Goal: Task Accomplishment & Management: Manage account settings

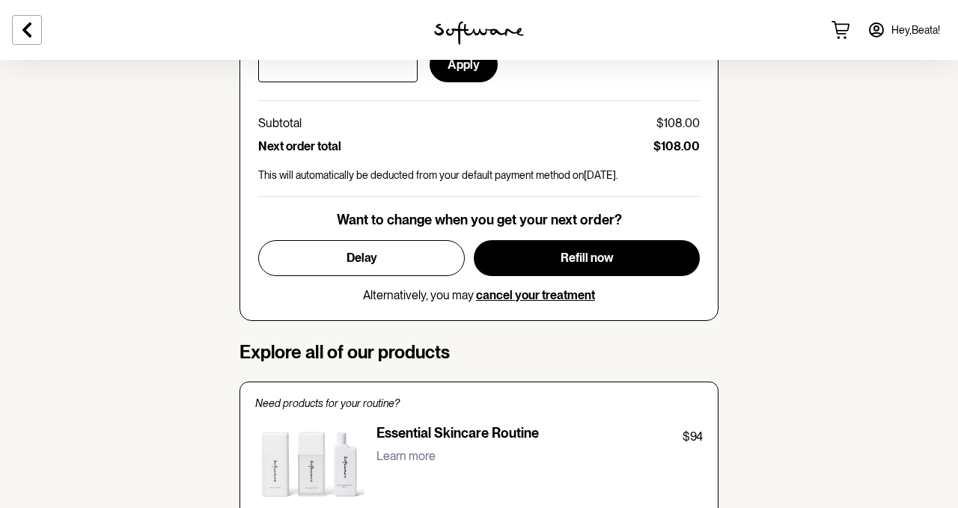
scroll to position [830, 0]
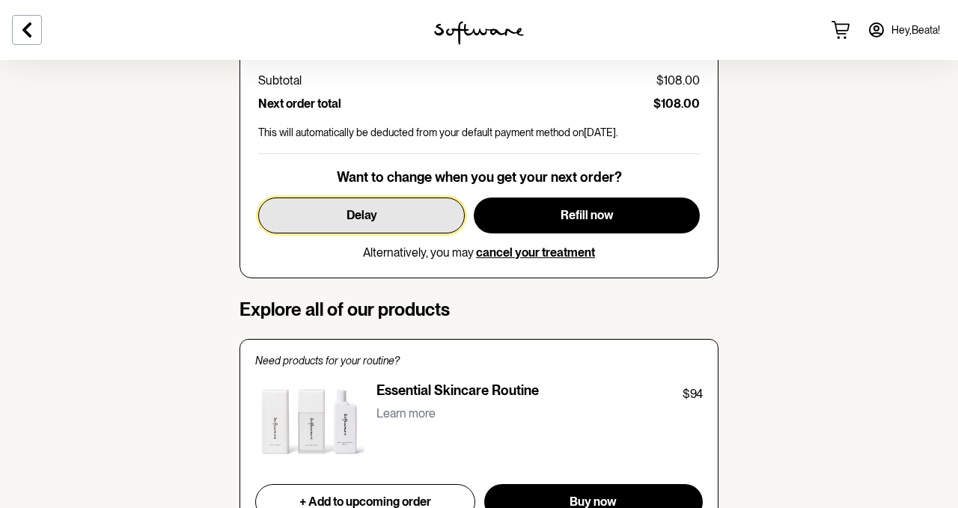
click at [388, 201] on button "Delay" at bounding box center [361, 216] width 207 height 36
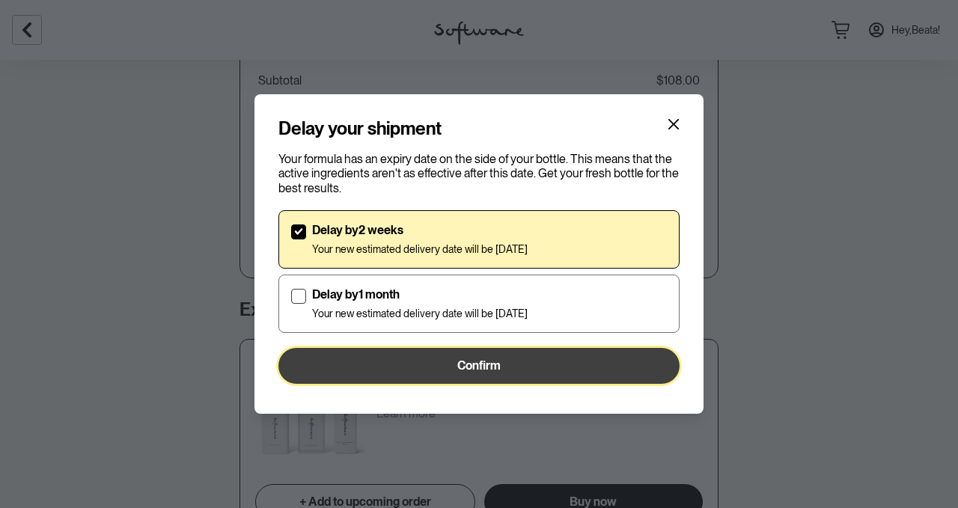
click at [505, 367] on button "Confirm" at bounding box center [478, 366] width 401 height 36
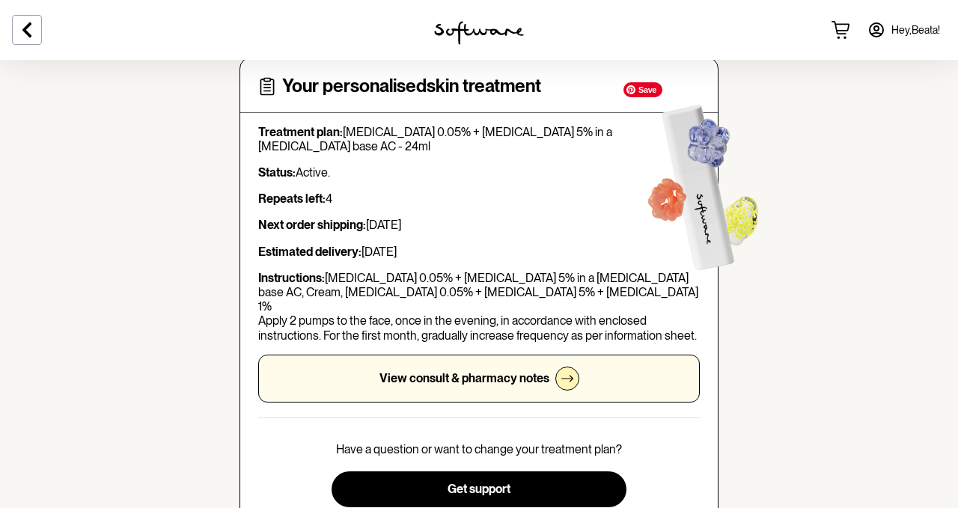
scroll to position [81, 0]
